Goal: Information Seeking & Learning: Learn about a topic

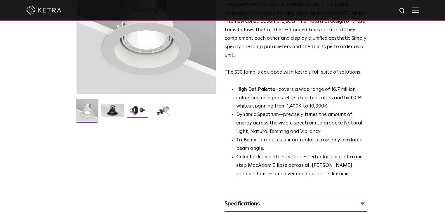
scroll to position [93, 0]
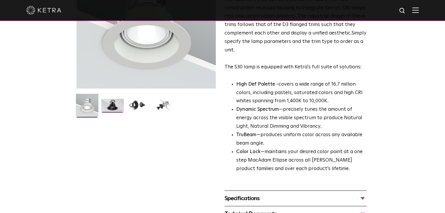
click at [122, 106] on img at bounding box center [112, 107] width 22 height 17
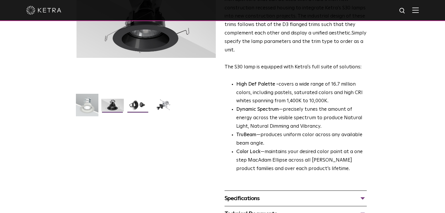
click at [140, 105] on img at bounding box center [138, 107] width 22 height 17
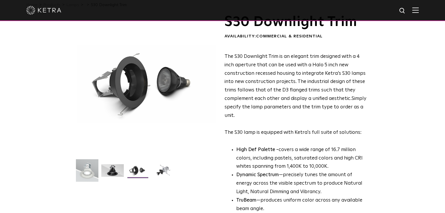
scroll to position [23, 0]
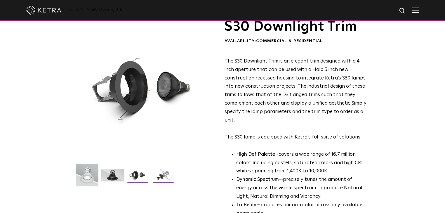
click at [168, 179] on img at bounding box center [163, 177] width 22 height 17
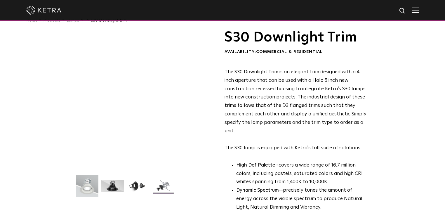
scroll to position [0, 0]
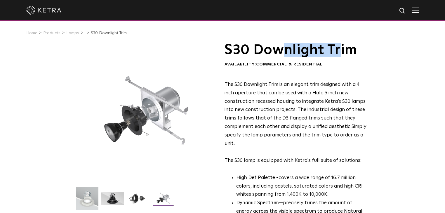
drag, startPoint x: 339, startPoint y: 53, endPoint x: 285, endPoint y: 54, distance: 54.0
click at [284, 54] on h1 "S30 Downlight Trim" at bounding box center [295, 50] width 142 height 15
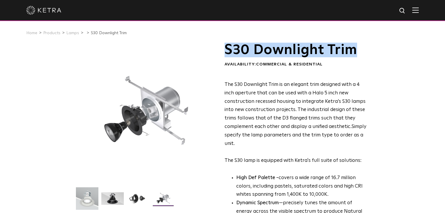
drag, startPoint x: 368, startPoint y: 50, endPoint x: 225, endPoint y: 53, distance: 143.0
click at [225, 53] on div "S30 Downlight Trim Availability: Commercial & Residential The S30 Downlight Tri…" at bounding box center [223, 187] width 304 height 288
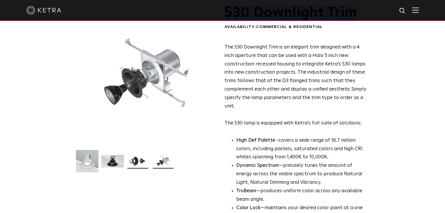
scroll to position [47, 0]
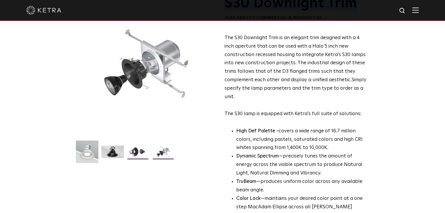
click at [137, 149] on img at bounding box center [138, 153] width 22 height 17
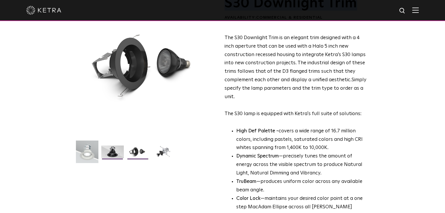
click at [113, 147] on img at bounding box center [112, 153] width 22 height 17
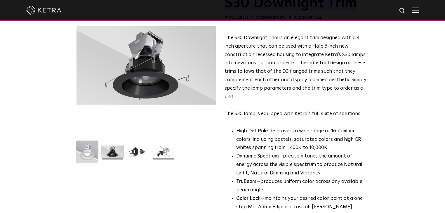
click at [174, 150] on img at bounding box center [163, 153] width 22 height 17
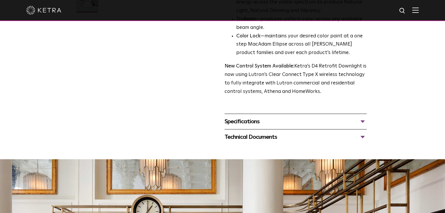
scroll to position [233, 0]
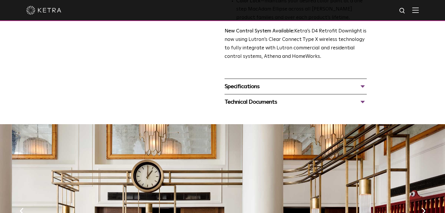
click at [256, 88] on div "Specifications" at bounding box center [295, 86] width 142 height 9
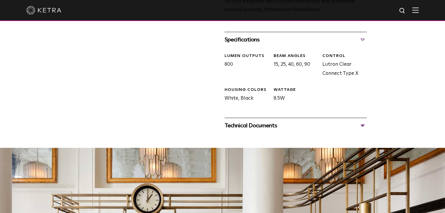
click at [253, 128] on div "Technical Documents" at bounding box center [295, 125] width 142 height 9
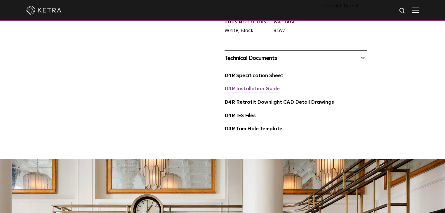
scroll to position [350, 0]
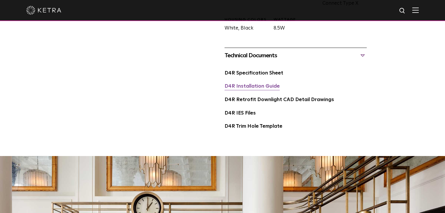
click at [254, 85] on link "D4R Installation Guide" at bounding box center [251, 86] width 55 height 5
click at [257, 72] on link "D4R Specification Sheet" at bounding box center [253, 73] width 59 height 5
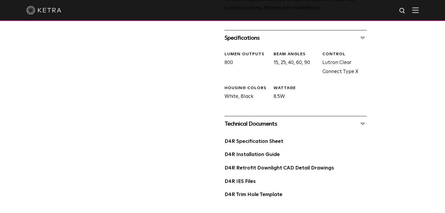
scroll to position [280, 0]
